Goal: Task Accomplishment & Management: Use online tool/utility

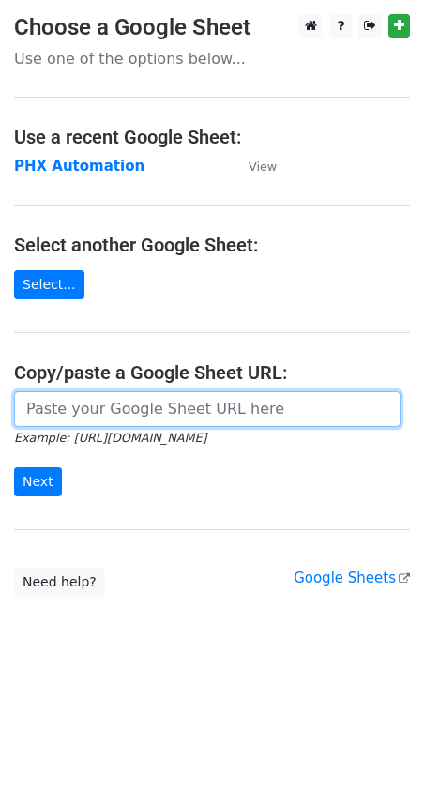
drag, startPoint x: 122, startPoint y: 426, endPoint x: 117, endPoint y: 416, distance: 11.3
click at [117, 422] on div at bounding box center [212, 409] width 396 height 36
click at [121, 402] on input "url" at bounding box center [207, 409] width 387 height 36
paste input "https://docs.google.com/spreadsheets/d/1i4_XZcK9b-rtdYqenmdlJo-WHYYhotDoBleDvdL…"
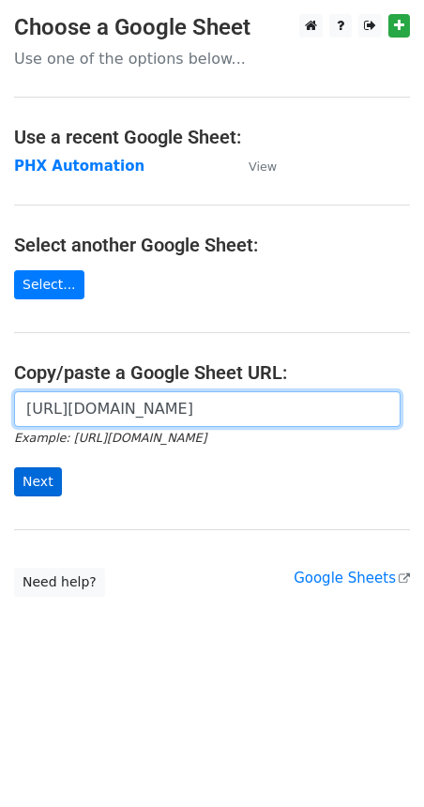
type input "https://docs.google.com/spreadsheets/d/1i4_XZcK9b-rtdYqenmdlJo-WHYYhotDoBleDvdL…"
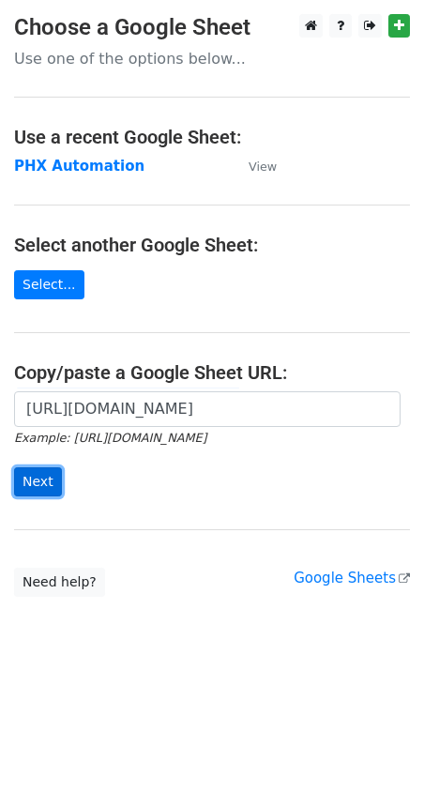
scroll to position [0, 0]
click at [45, 475] on input "Next" at bounding box center [38, 481] width 48 height 29
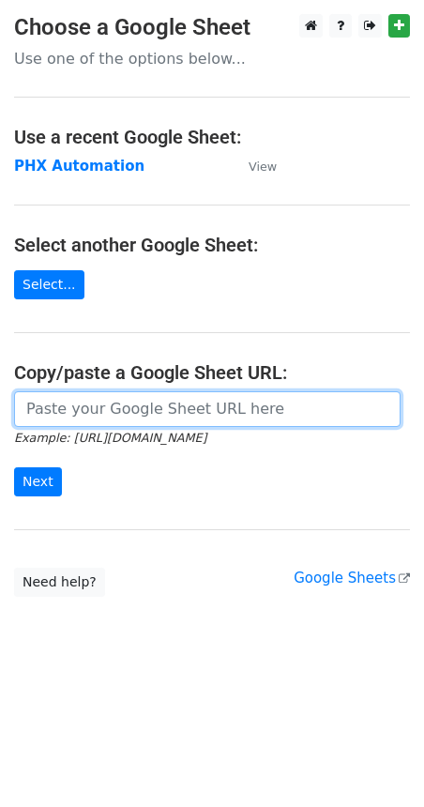
click at [137, 412] on input "url" at bounding box center [207, 409] width 387 height 36
paste input "https://docs.google.com/spreadsheets/d/1i4_XZcK9b-rtdYqenmdlJo-WHYYhotDoBleDvdL…"
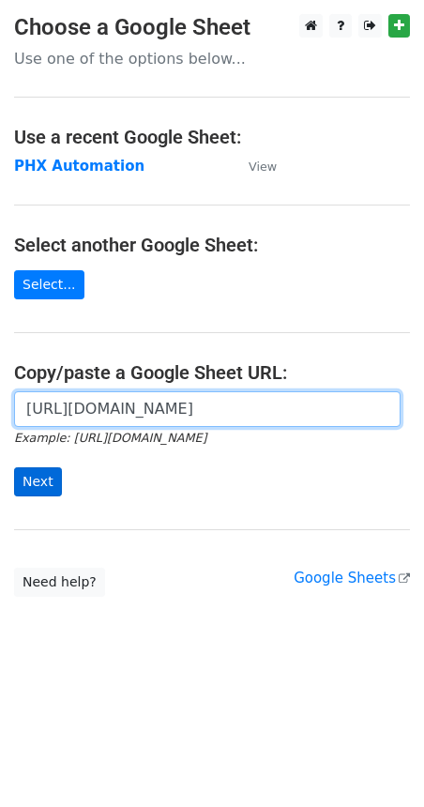
type input "https://docs.google.com/spreadsheets/d/1i4_XZcK9b-rtdYqenmdlJo-WHYYhotDoBleDvdL…"
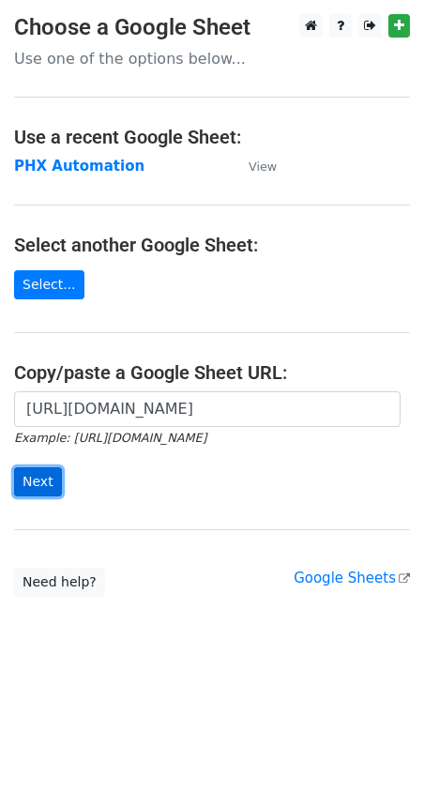
click at [44, 477] on input "Next" at bounding box center [38, 481] width 48 height 29
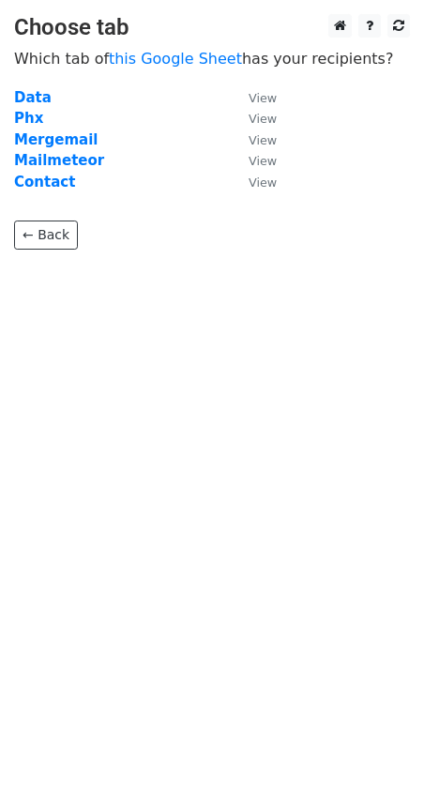
click at [38, 128] on td "Phx" at bounding box center [122, 119] width 216 height 22
click at [32, 138] on strong "Mergemail" at bounding box center [56, 139] width 84 height 17
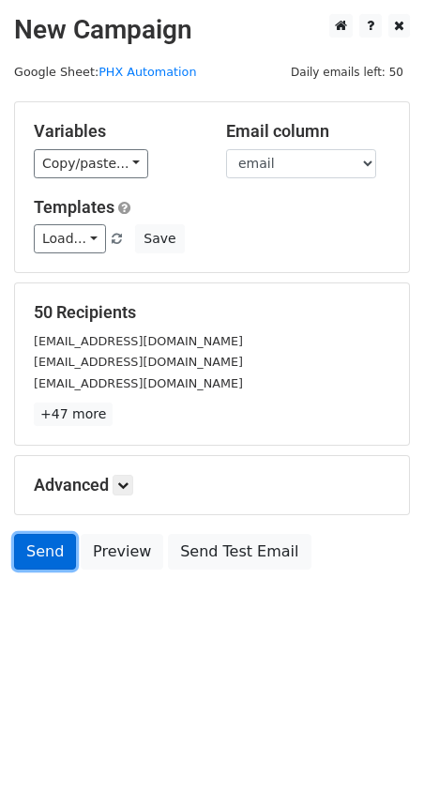
click at [55, 557] on link "Send" at bounding box center [45, 552] width 62 height 36
